Goal: Obtain resource: Obtain resource

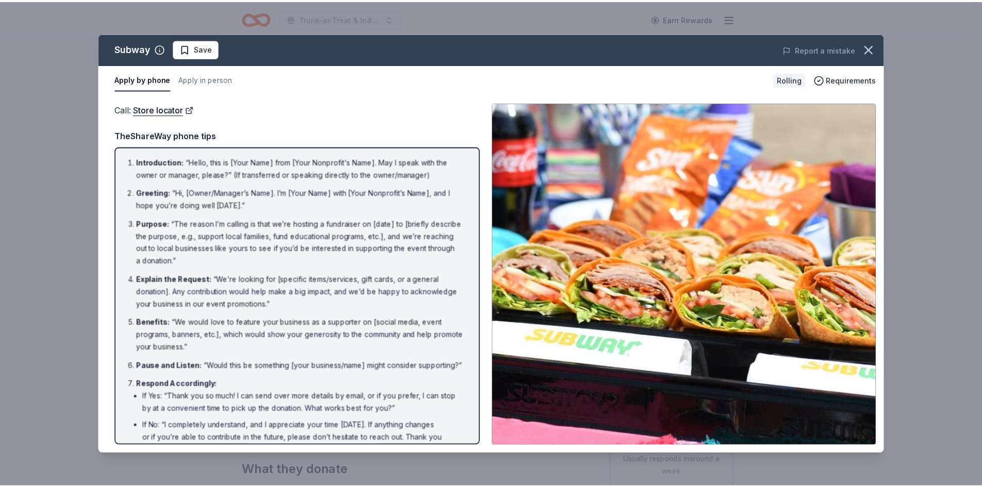
scroll to position [103, 0]
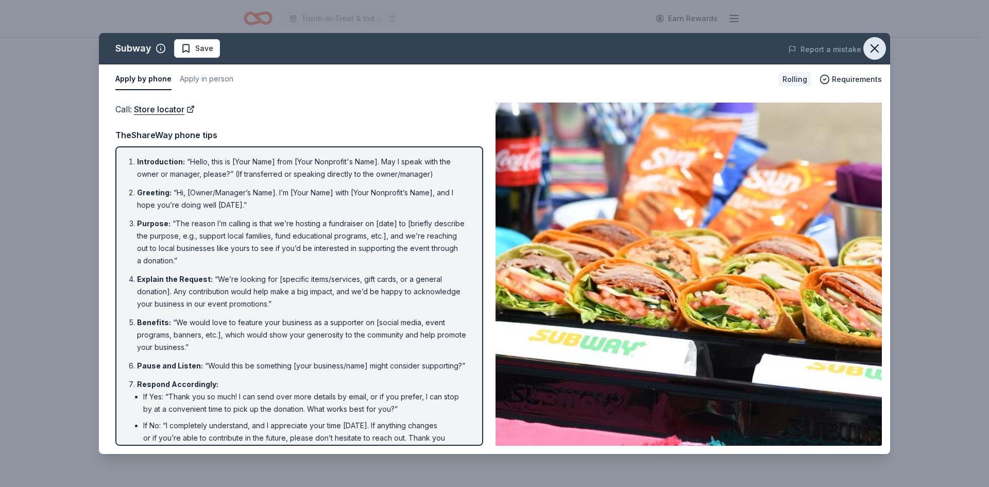
click at [877, 43] on icon "button" at bounding box center [875, 48] width 14 height 14
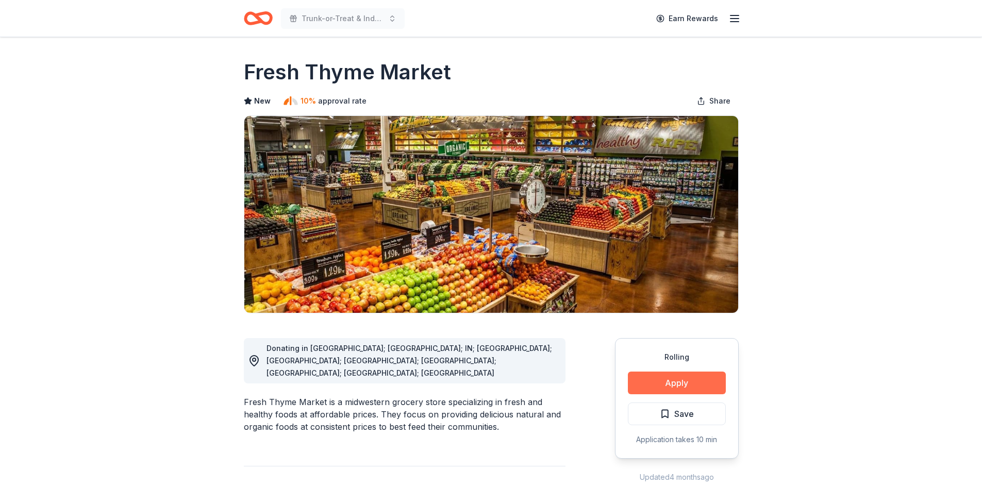
click at [675, 384] on button "Apply" at bounding box center [677, 383] width 98 height 23
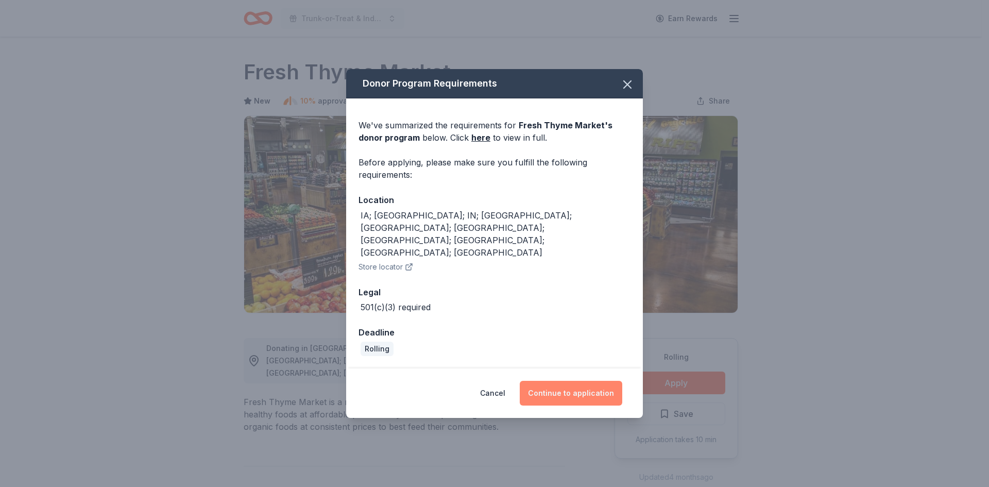
click at [608, 381] on button "Continue to application" at bounding box center [571, 393] width 103 height 25
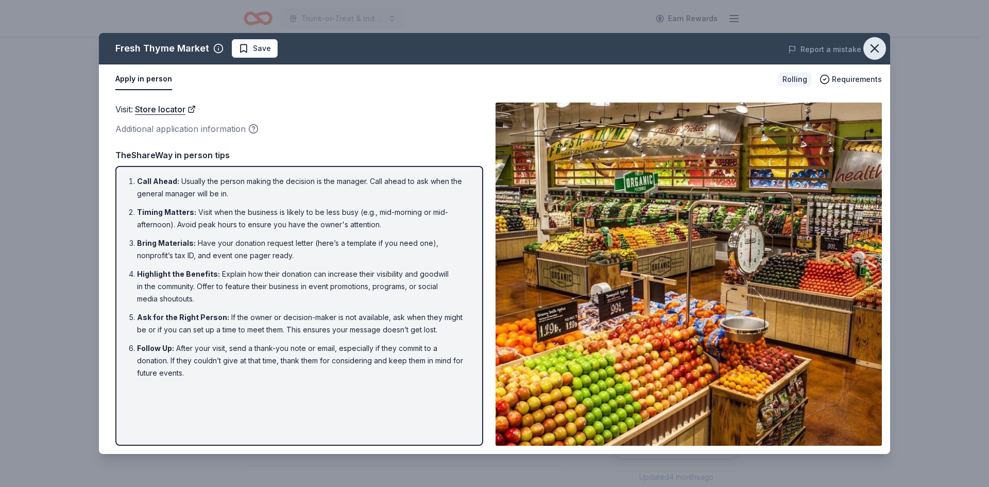
click at [880, 46] on icon "button" at bounding box center [875, 48] width 14 height 14
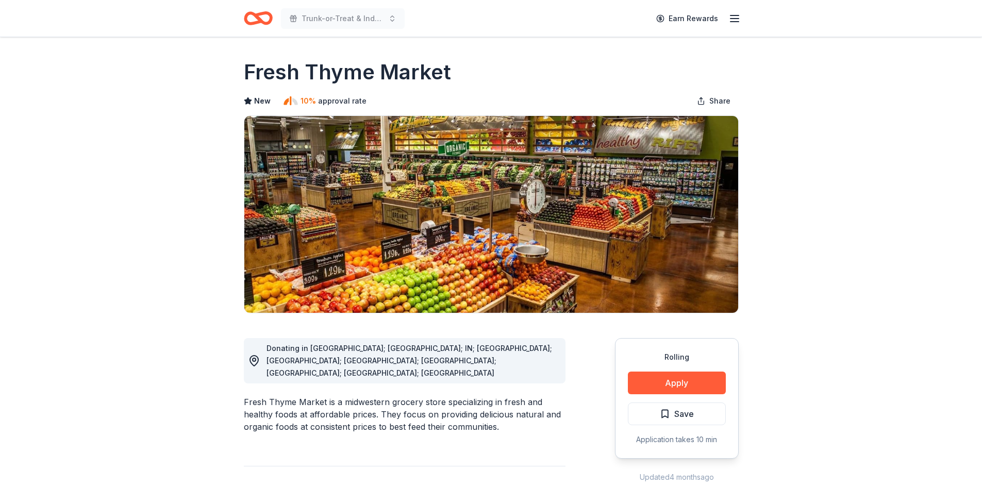
click at [257, 26] on icon "Home" at bounding box center [258, 18] width 29 height 24
